Goal: Transaction & Acquisition: Purchase product/service

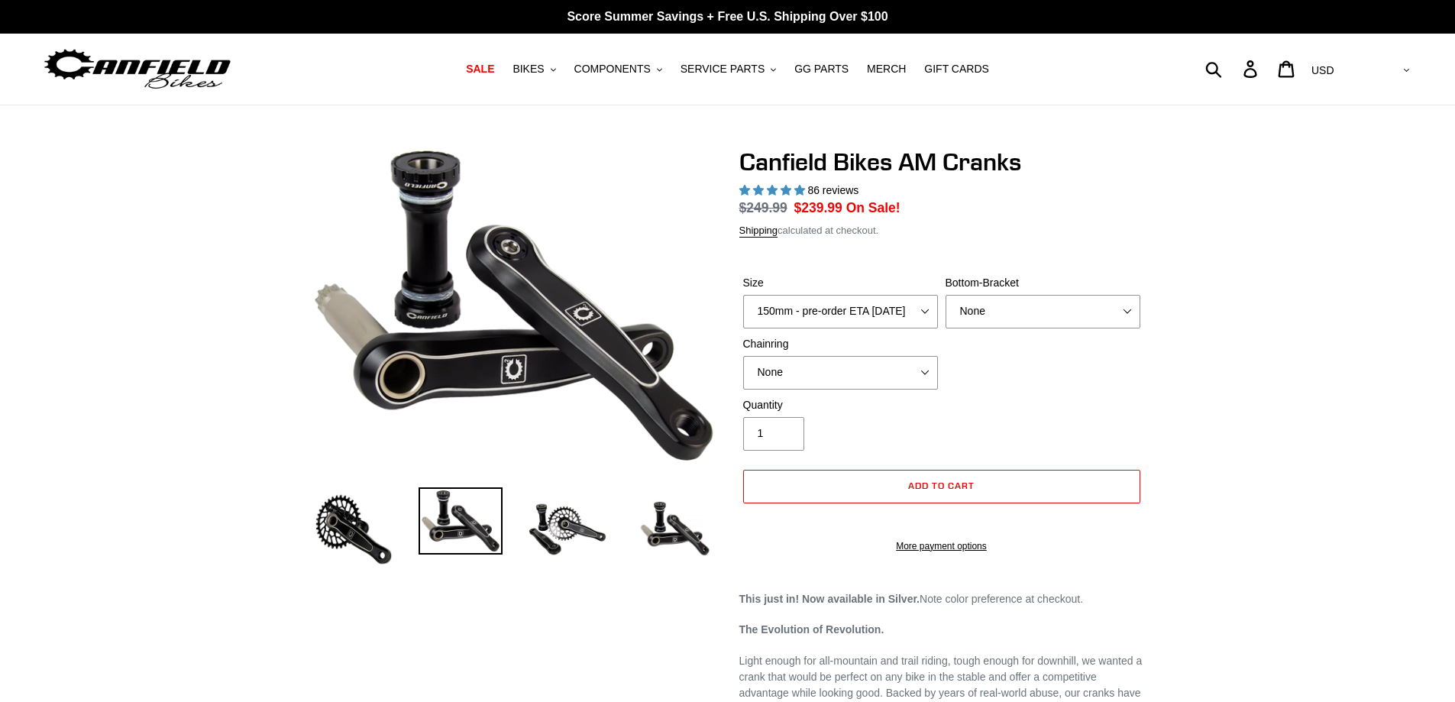
select select "highest-rating"
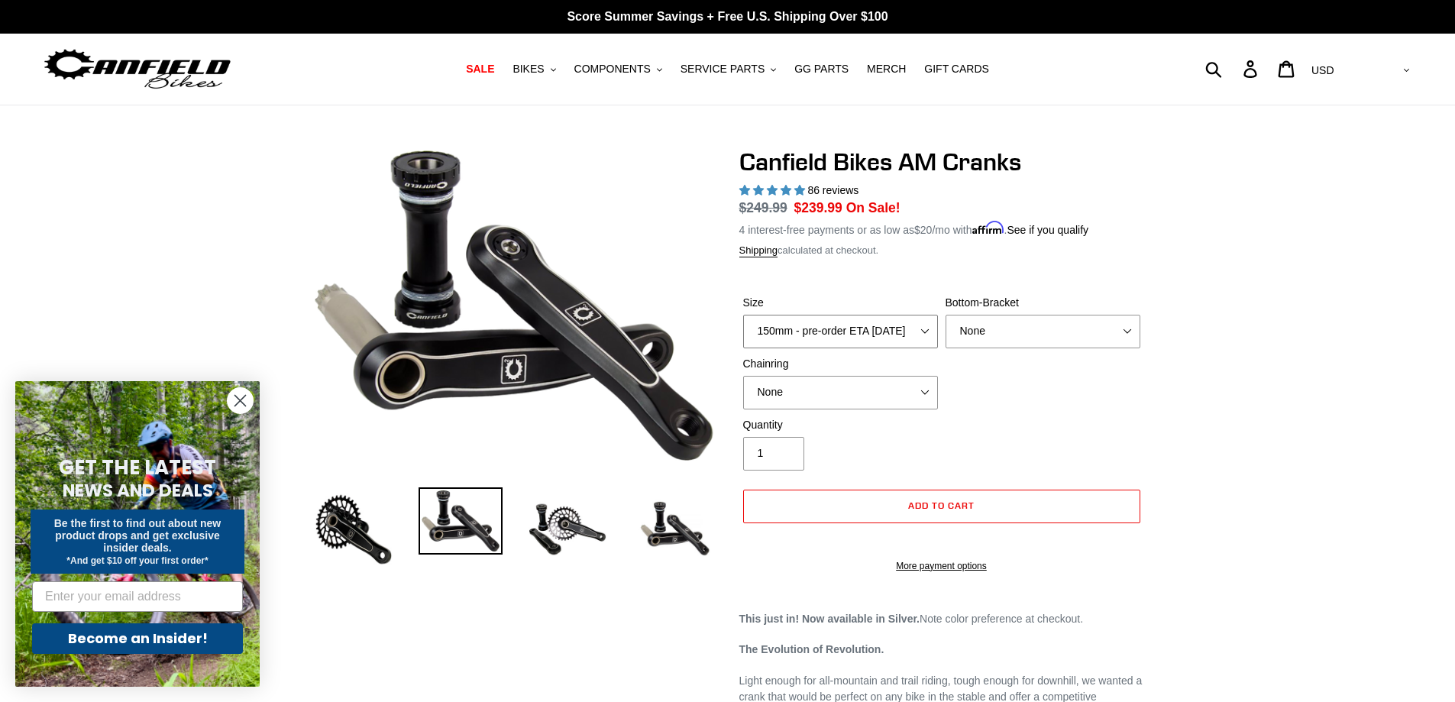
click at [922, 328] on select "150mm - pre-order ETA [DATE] 155mm - pre-order ETA [DATE] 160mm - pre-order ETA…" at bounding box center [840, 332] width 195 height 34
select select "155mm - pre-order ETA [DATE]"
click at [743, 315] on select "150mm - pre-order ETA [DATE] 155mm - pre-order ETA [DATE] 160mm - pre-order ETA…" at bounding box center [840, 332] width 195 height 34
click at [1013, 327] on select "None BSA Threaded 68/73mm Press Fit PF92" at bounding box center [1043, 332] width 195 height 34
select select "BSA Threaded 68/73mm"
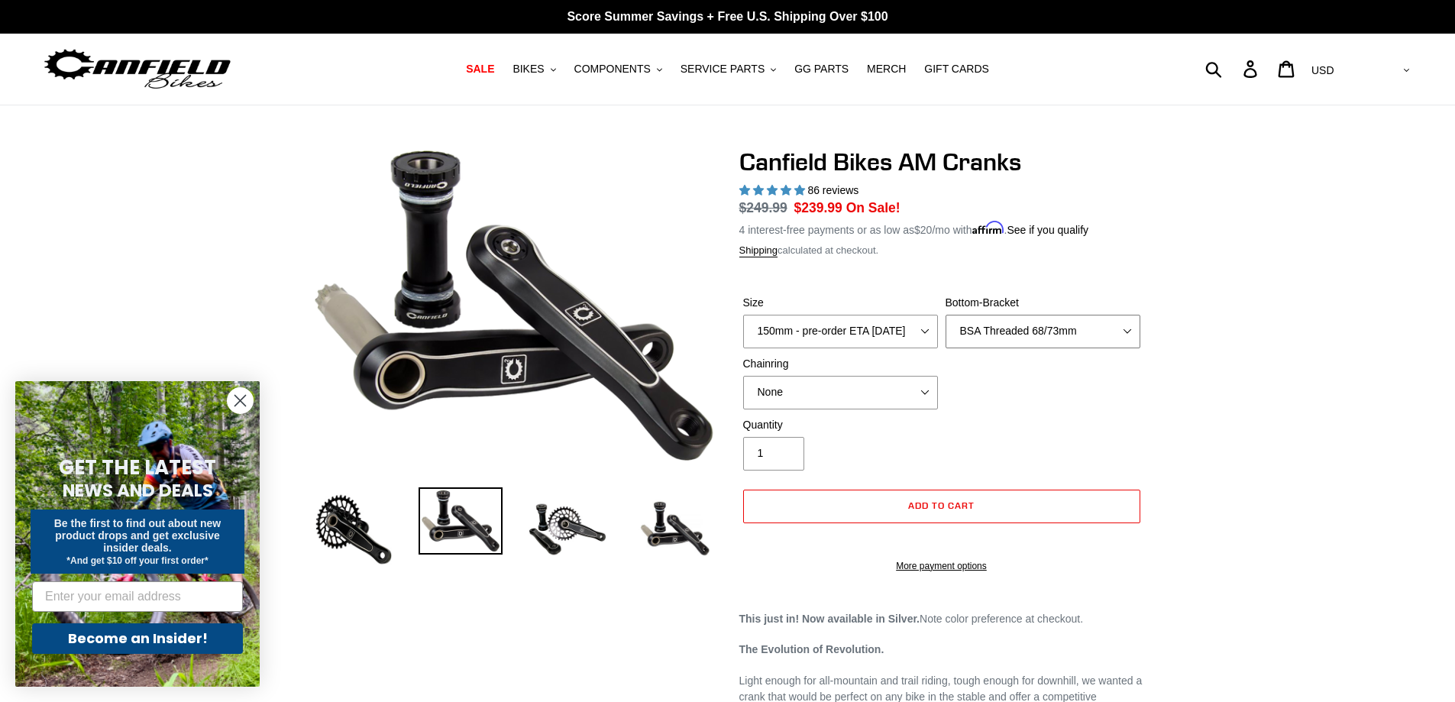
click at [946, 315] on select "None BSA Threaded 68/73mm Press Fit PF92" at bounding box center [1043, 332] width 195 height 34
click at [855, 385] on select "None 30t Round (Boost 148) 30t Oval (Boost 148) 32t Round (Boost 148) 32t Oval …" at bounding box center [840, 393] width 195 height 34
